Goal: Information Seeking & Learning: Learn about a topic

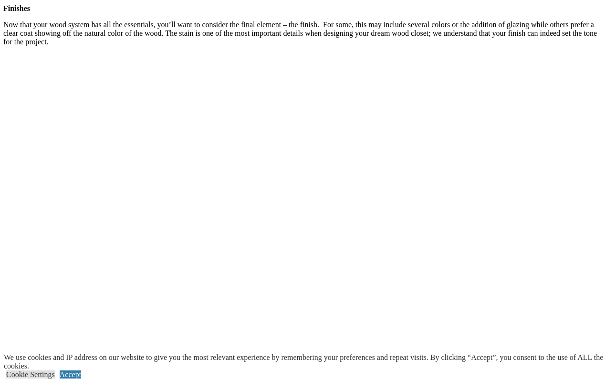
scroll to position [1756, 0]
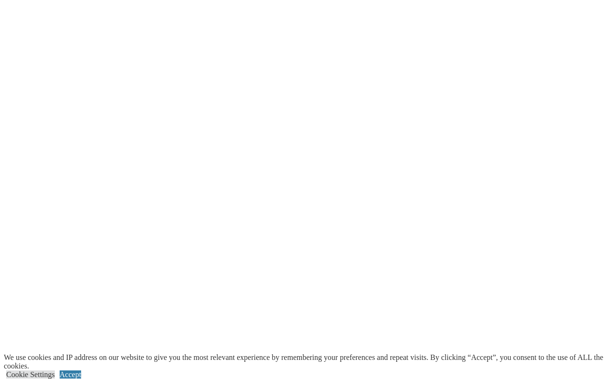
scroll to position [1980, 0]
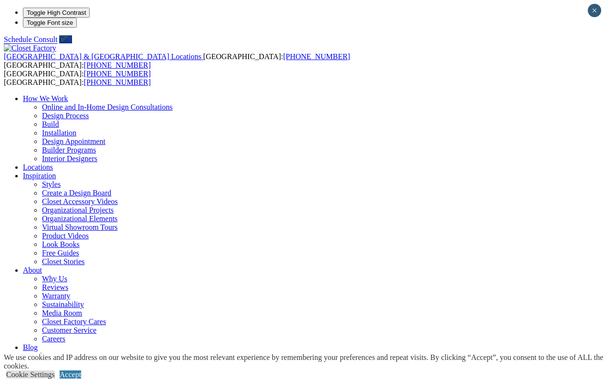
click at [351, 44] on div "United States & Canada Locations USA: (877) 631-9012 CANADA: (877) 843-5156 USA…" at bounding box center [302, 215] width 597 height 342
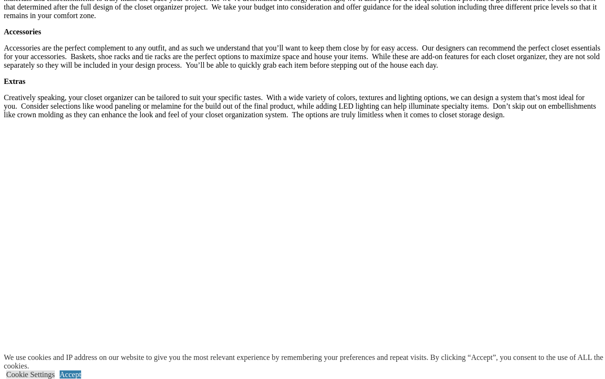
scroll to position [1745, 0]
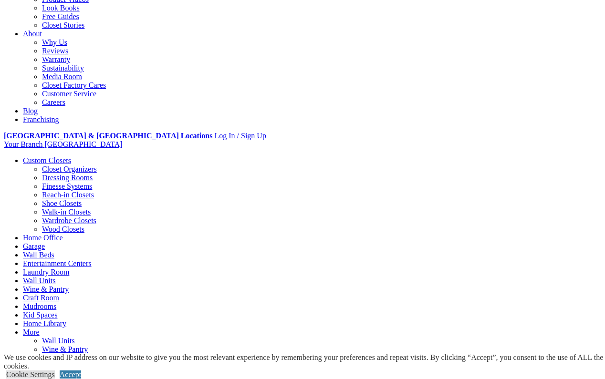
scroll to position [236, 0]
